Goal: Navigation & Orientation: Understand site structure

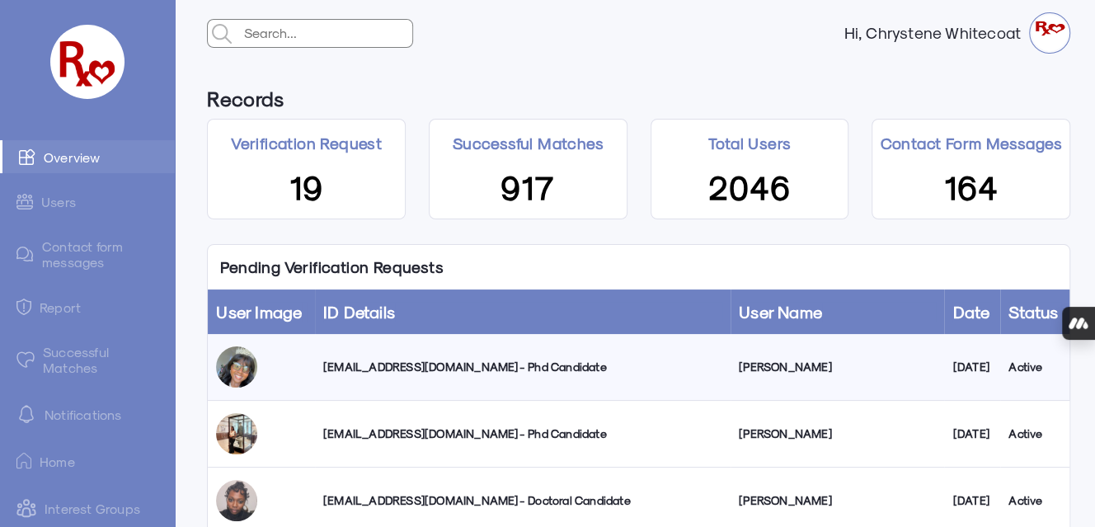
click at [78, 356] on link "Successful Matches" at bounding box center [87, 360] width 175 height 48
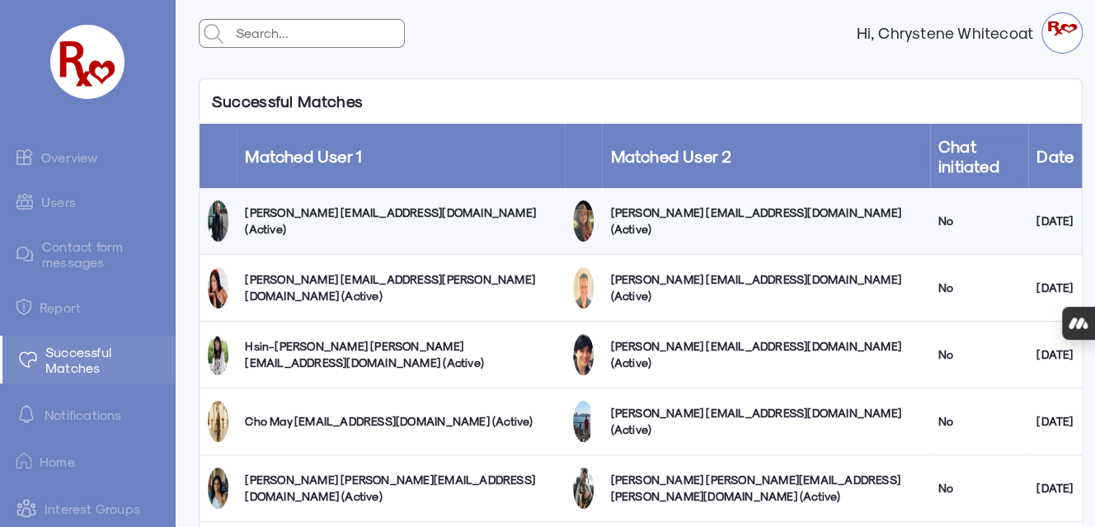
click at [59, 198] on link "Users" at bounding box center [87, 202] width 175 height 32
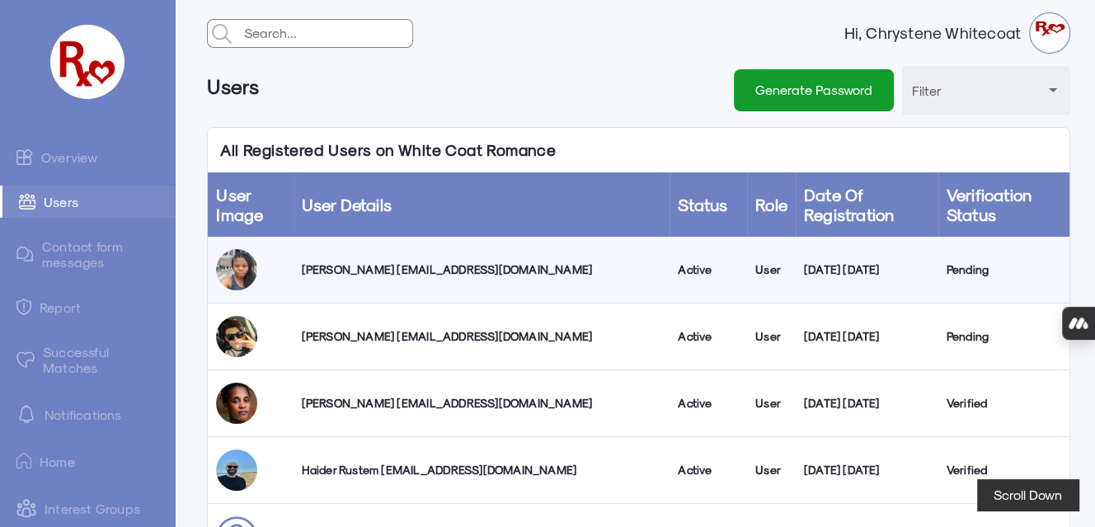
click at [69, 153] on link "Overview" at bounding box center [87, 156] width 175 height 33
